Goal: Transaction & Acquisition: Purchase product/service

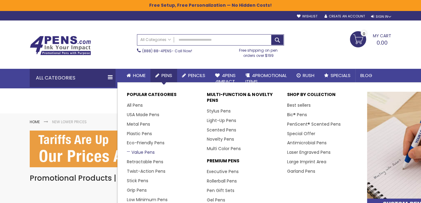
click at [148, 156] on link "Value Pens" at bounding box center [141, 152] width 28 height 6
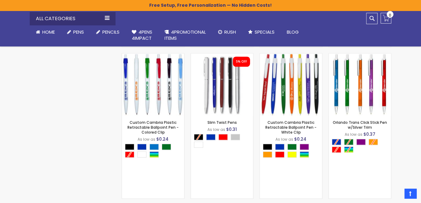
scroll to position [655, 0]
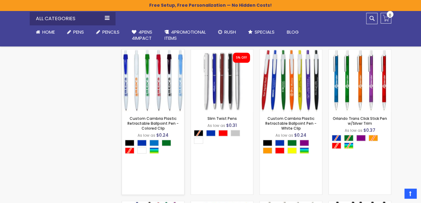
click at [157, 106] on div "- *** + Add to Cart" at bounding box center [153, 101] width 62 height 11
click at [146, 131] on link "Custom Cambria Plastic Retractable Ballpoint Pen - Colored Clip" at bounding box center [152, 123] width 51 height 15
